Goal: Check status: Check status

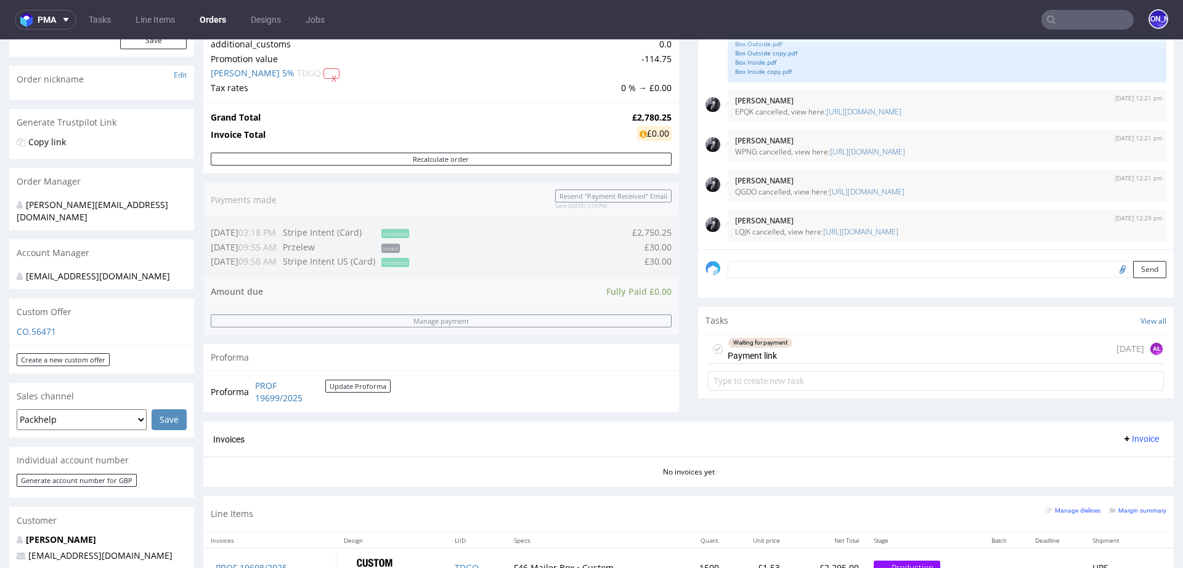
scroll to position [224, 0]
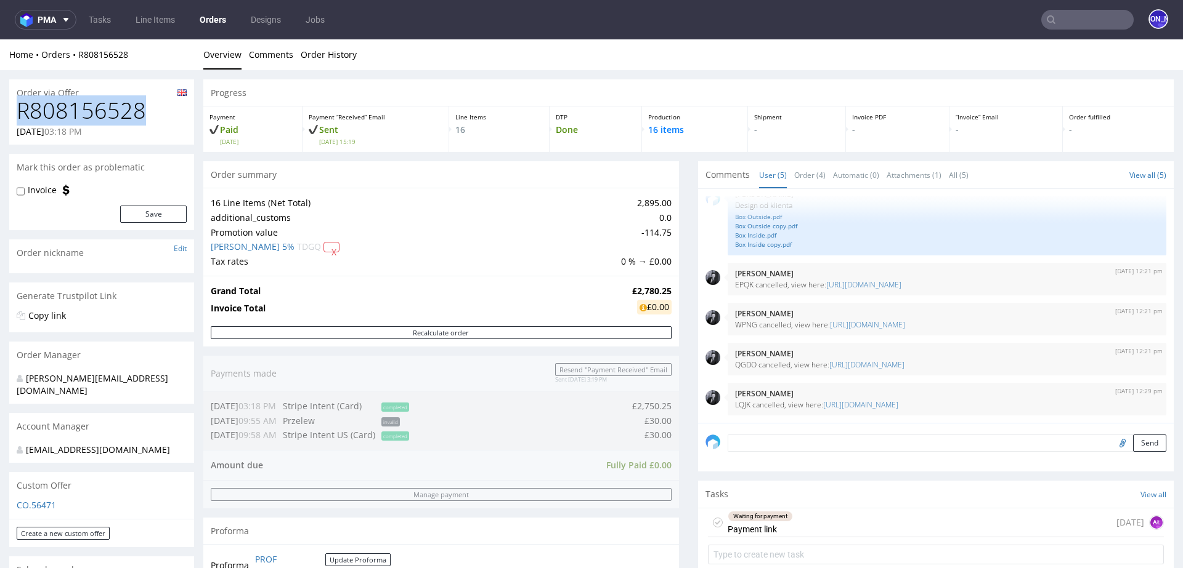
drag, startPoint x: 166, startPoint y: 111, endPoint x: 0, endPoint y: 111, distance: 166.3
copy h1 "R808156528"
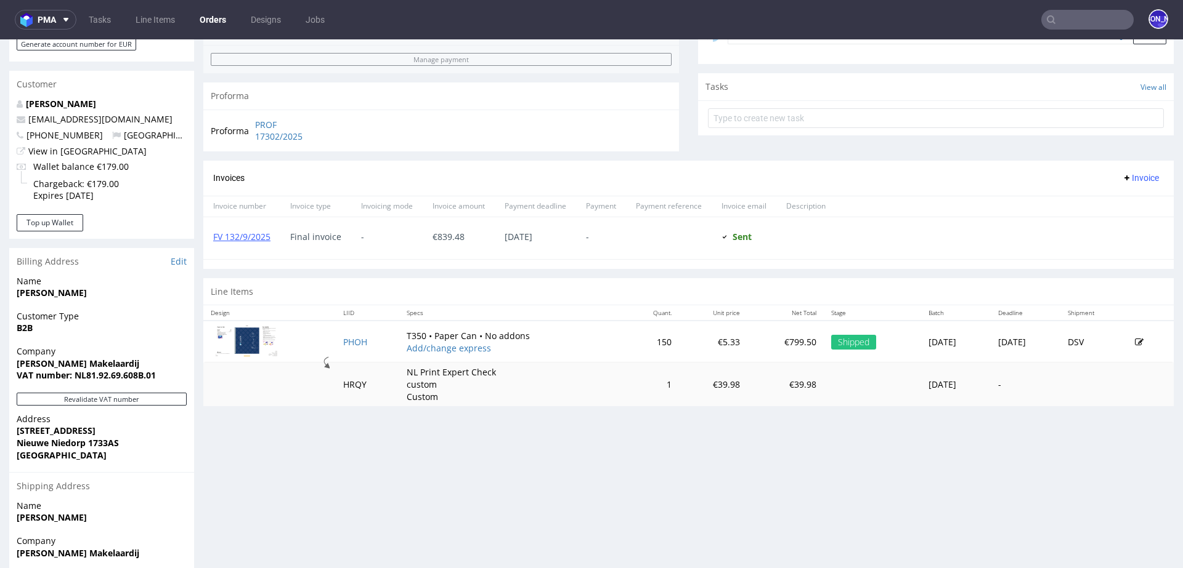
scroll to position [508, 0]
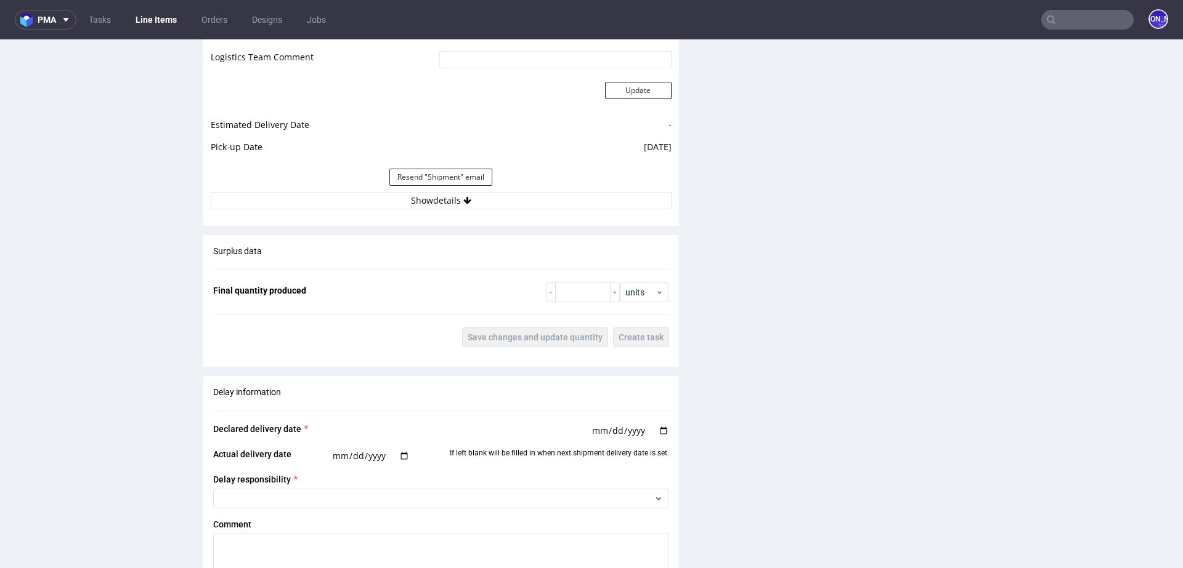
scroll to position [1338, 0]
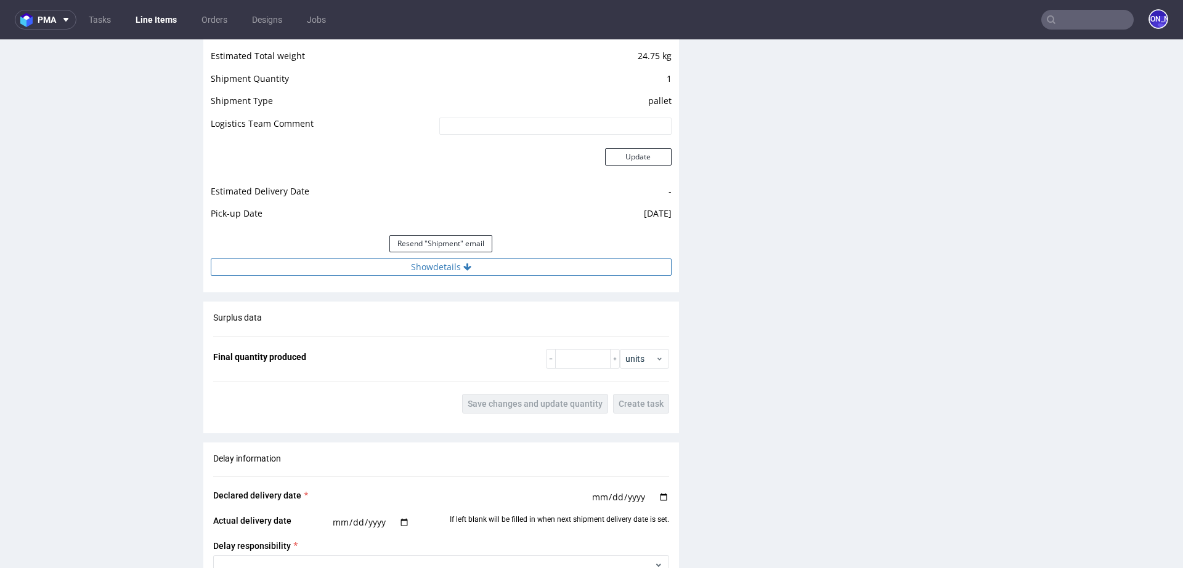
click at [451, 267] on button "Show details" at bounding box center [441, 267] width 461 height 17
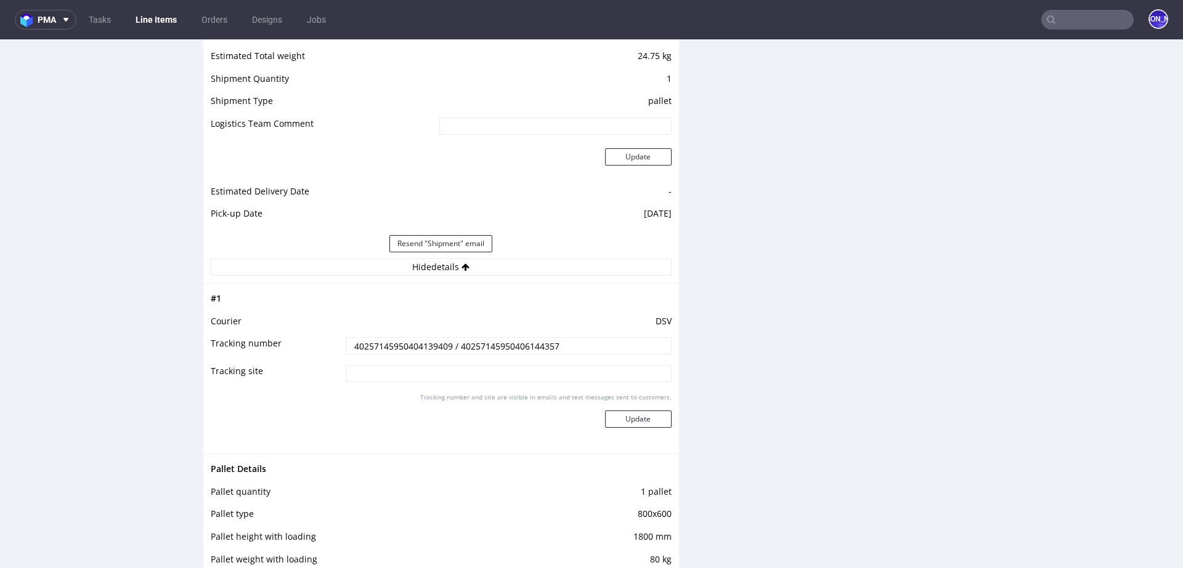
click at [406, 338] on input "40257145950404139409 / 40257145950406144357" at bounding box center [509, 346] width 326 height 17
click at [520, 344] on input "40257145950404139409 / 40257145950406144357" at bounding box center [509, 346] width 326 height 17
drag, startPoint x: 587, startPoint y: 347, endPoint x: 198, endPoint y: 341, distance: 388.7
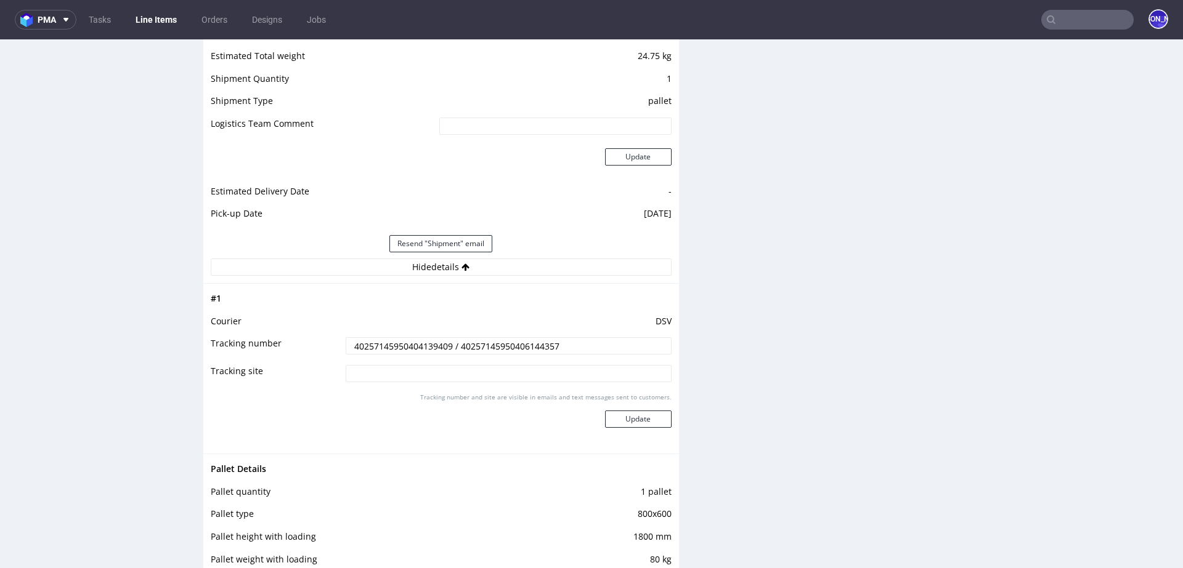
click at [198, 341] on div "R857854733 15.08.2025 09:10 AM PHOH Returning Already Printed DID 2114707 PDF M…" at bounding box center [591, 13] width 1183 height 2563
click at [1096, 12] on input "text" at bounding box center [1087, 20] width 92 height 20
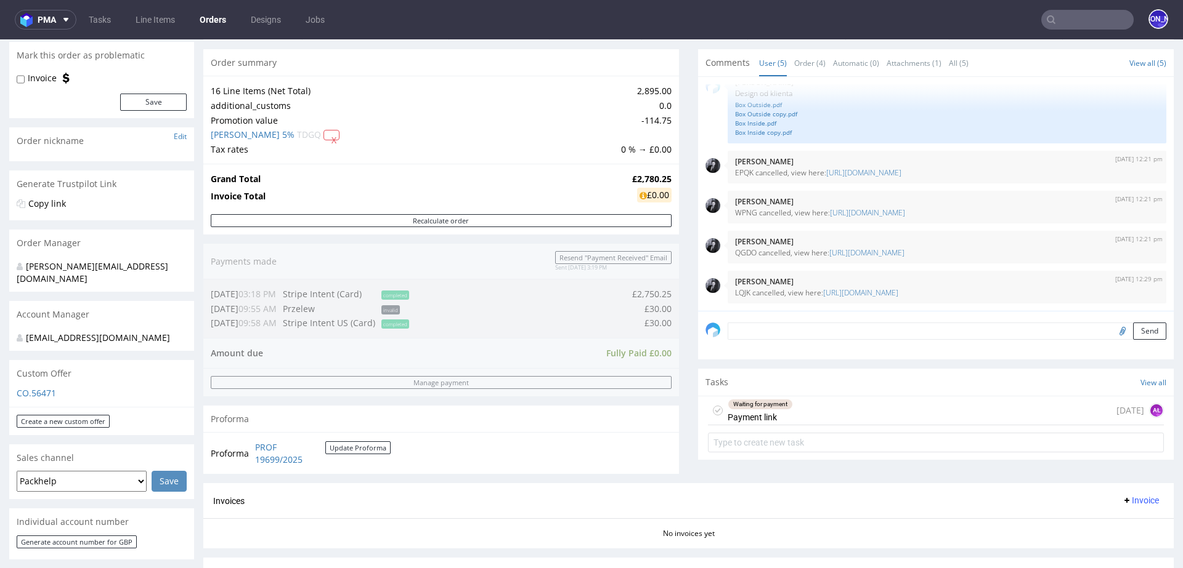
scroll to position [206, 0]
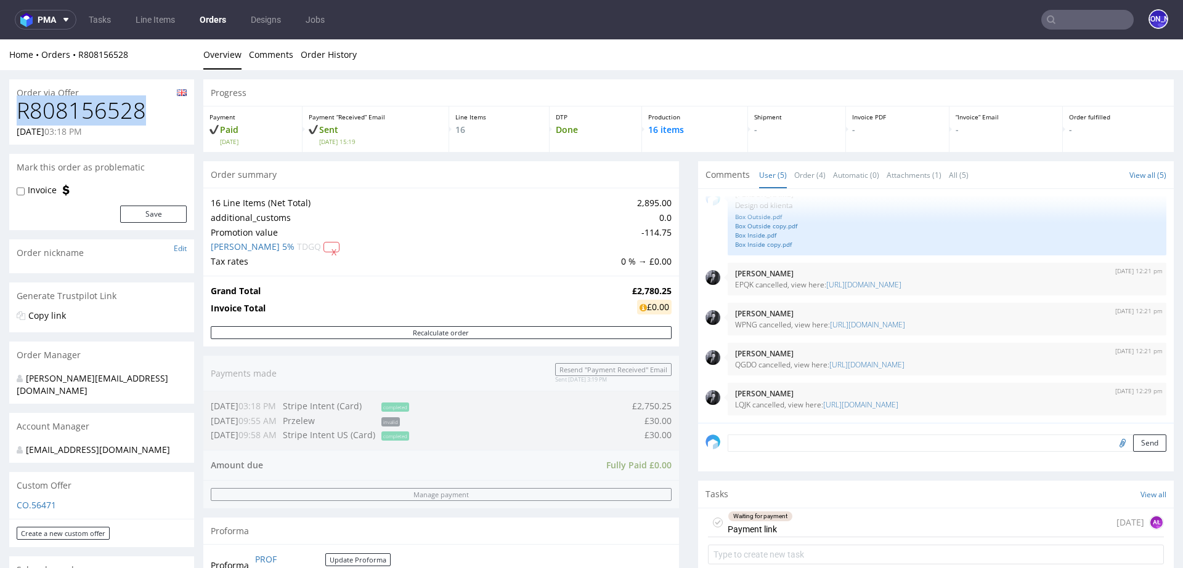
drag, startPoint x: 152, startPoint y: 120, endPoint x: 0, endPoint y: 120, distance: 152.1
copy h1 "R808156528"
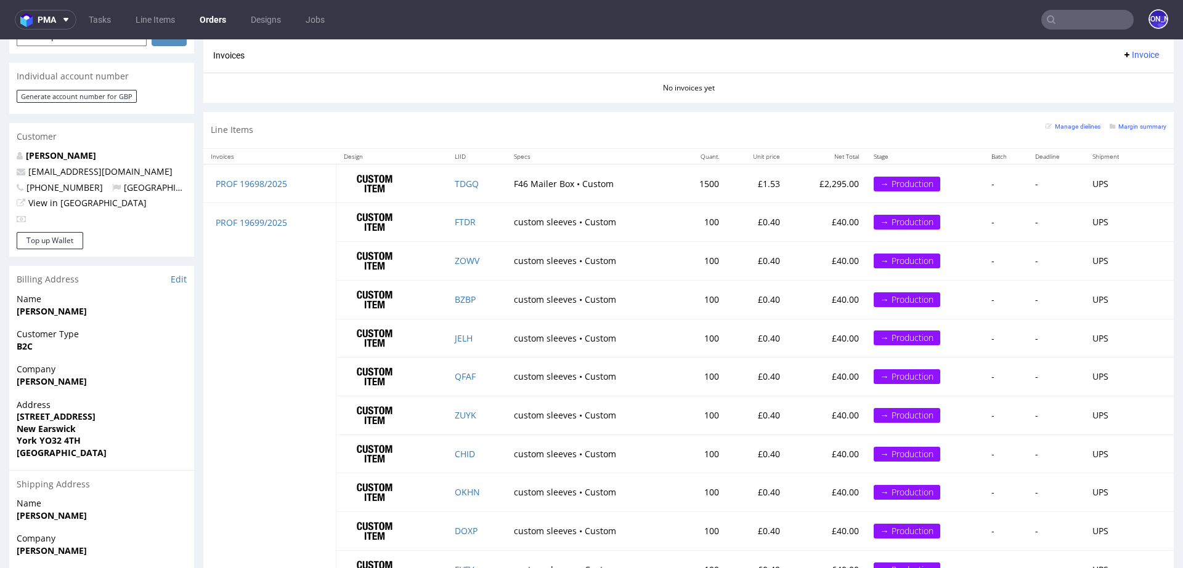
scroll to position [648, 0]
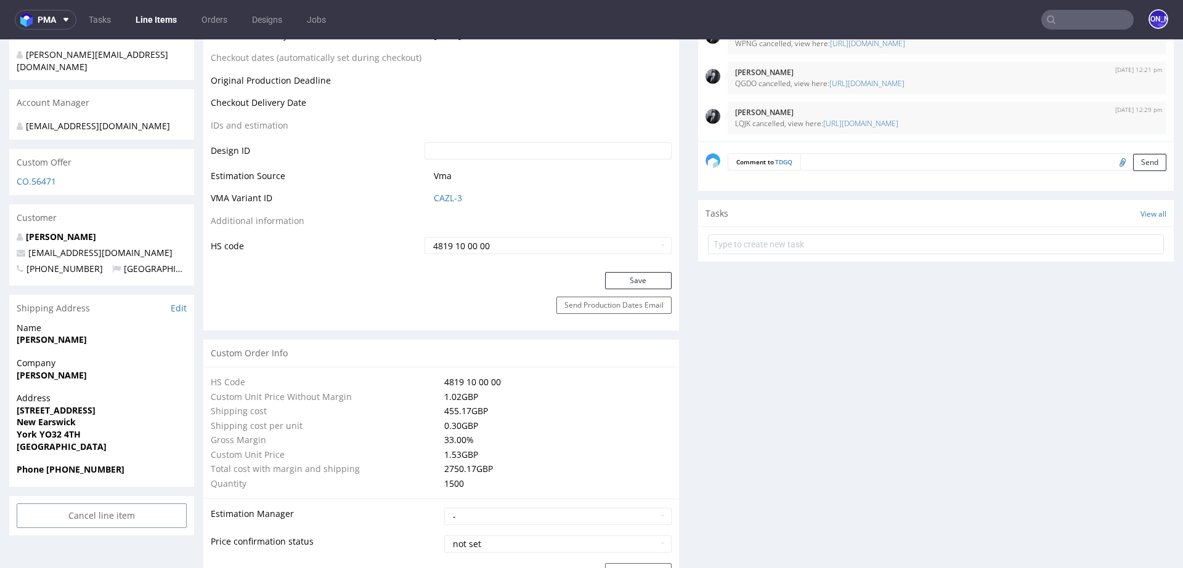
scroll to position [587, 0]
